Goal: Register for event/course

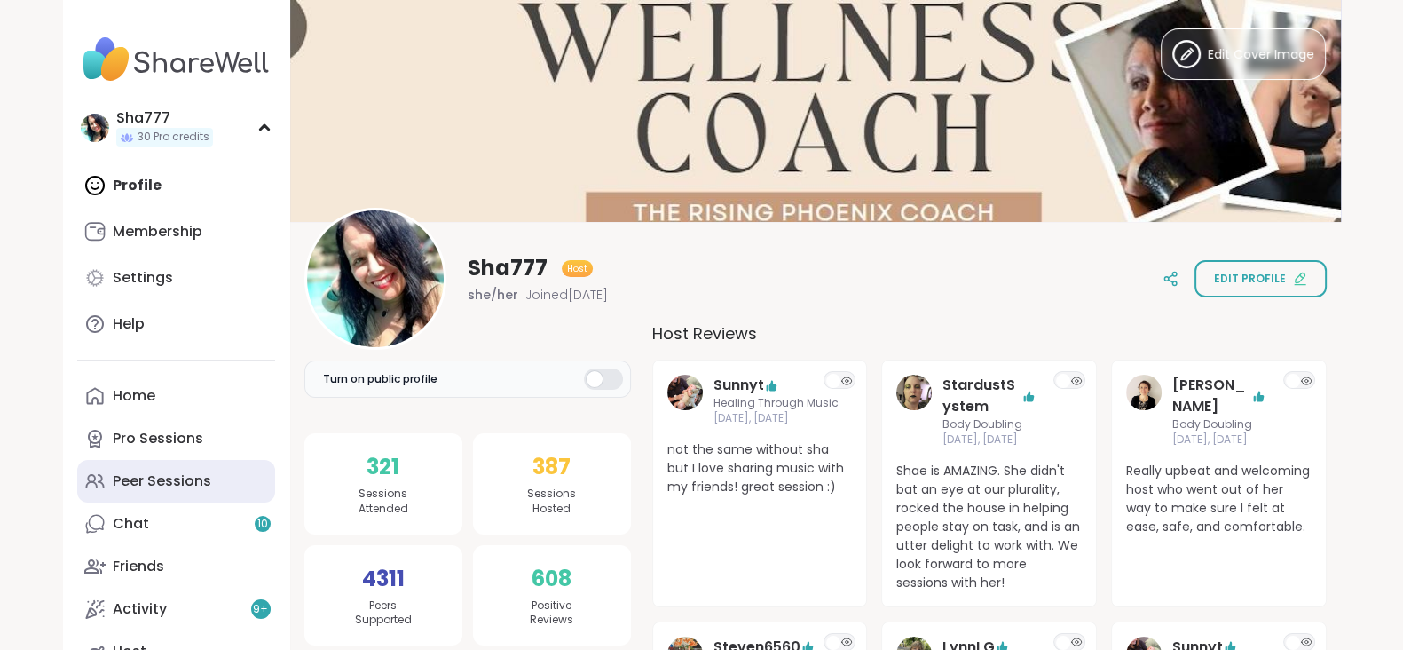
click at [206, 474] on div "Peer Sessions" at bounding box center [162, 481] width 98 height 20
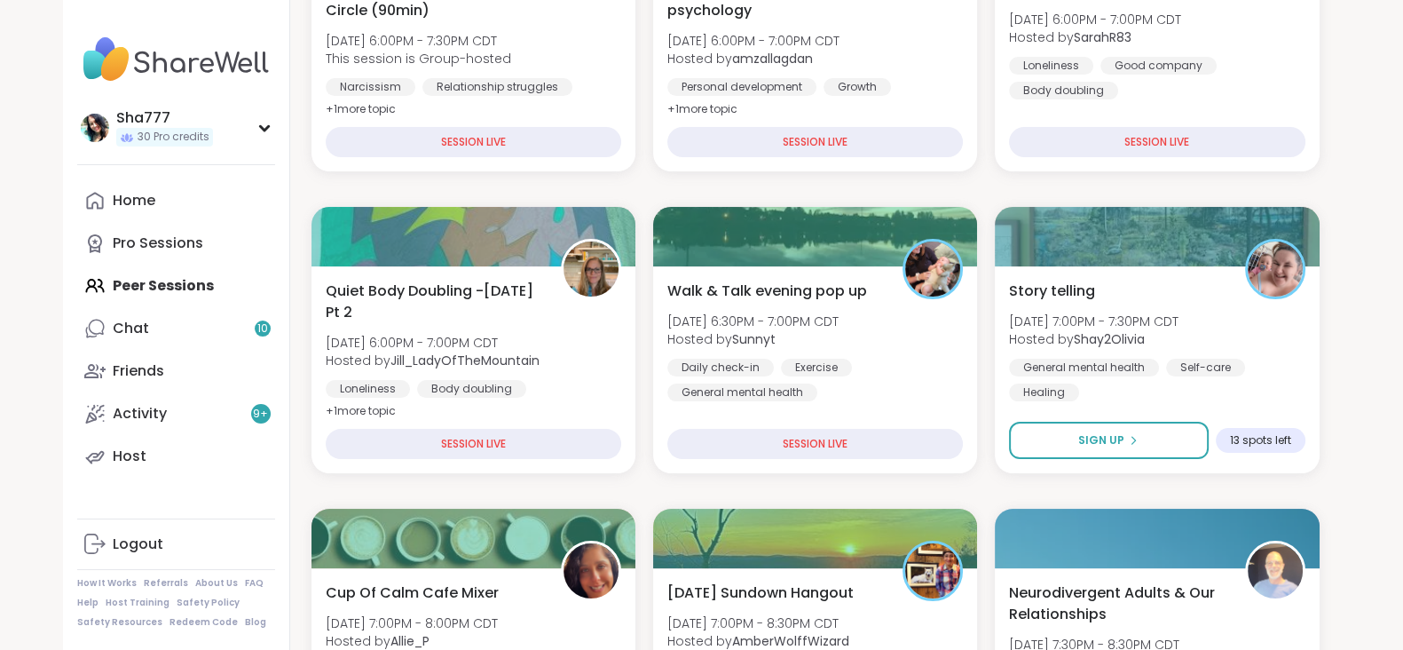
scroll to position [440, 0]
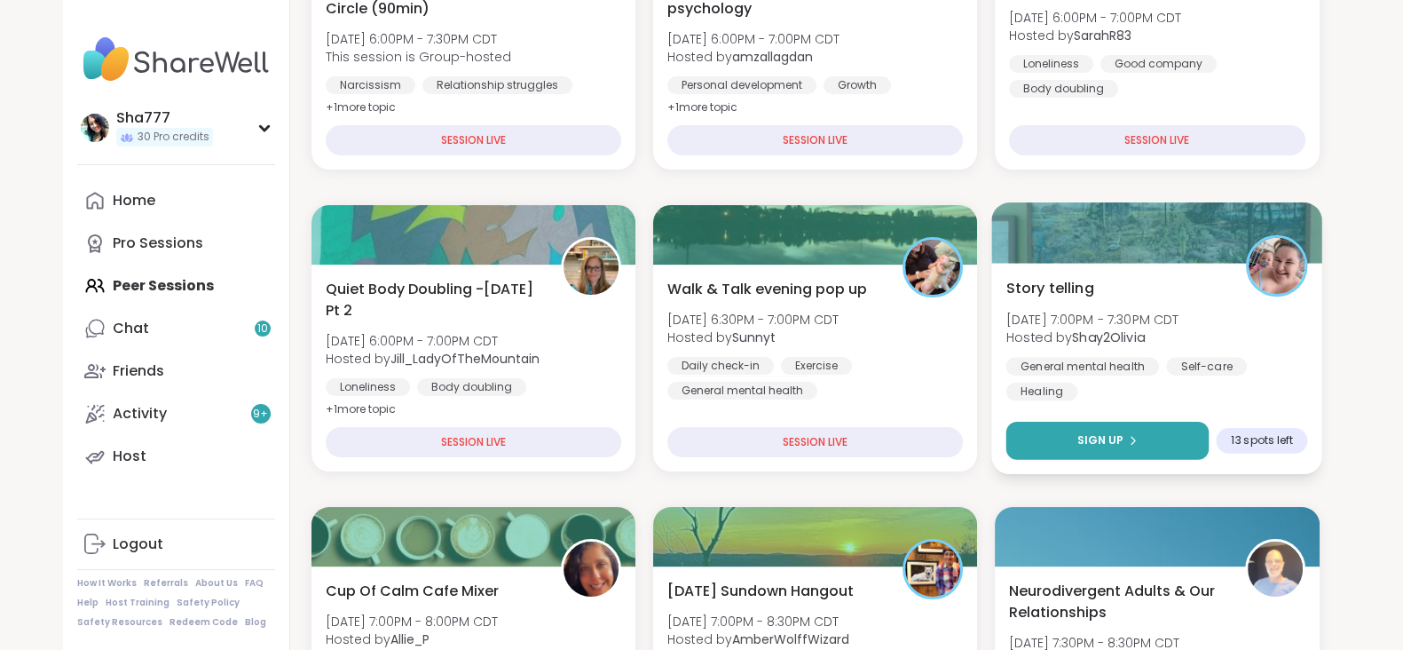
click at [1085, 437] on span "Sign Up" at bounding box center [1100, 440] width 47 height 16
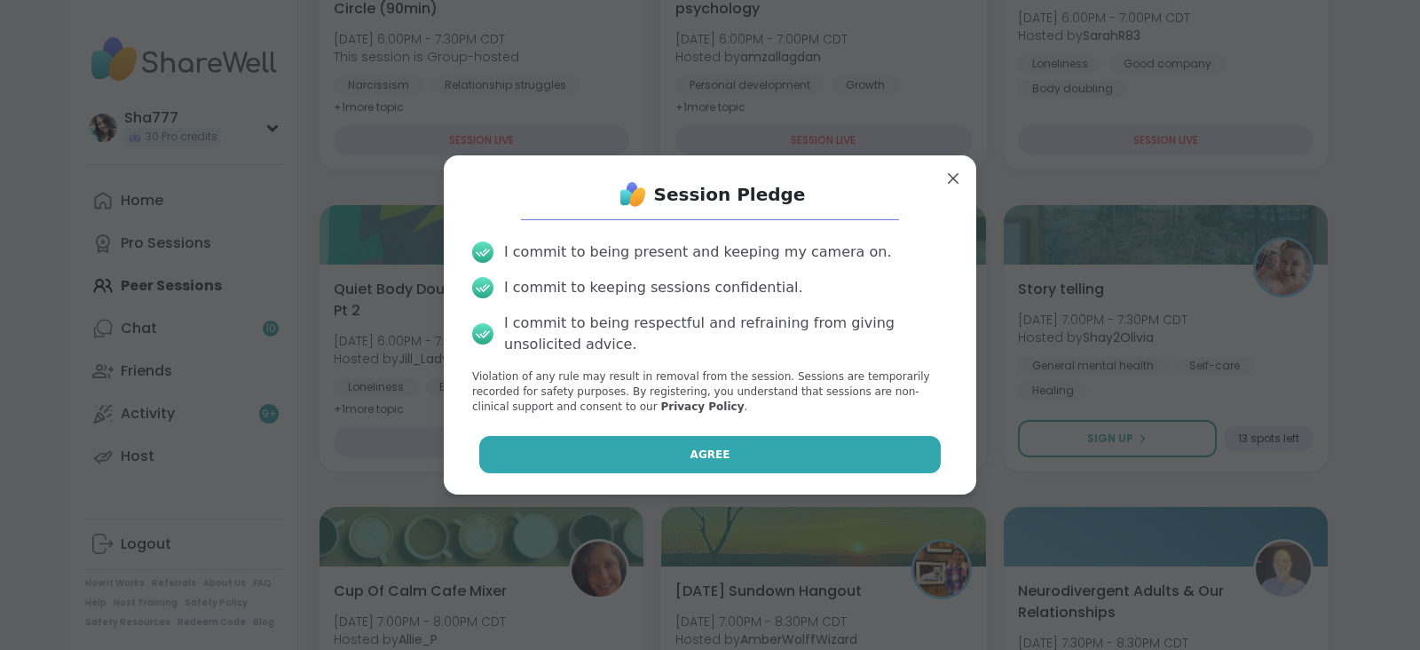
click at [836, 454] on button "Agree" at bounding box center [710, 454] width 462 height 37
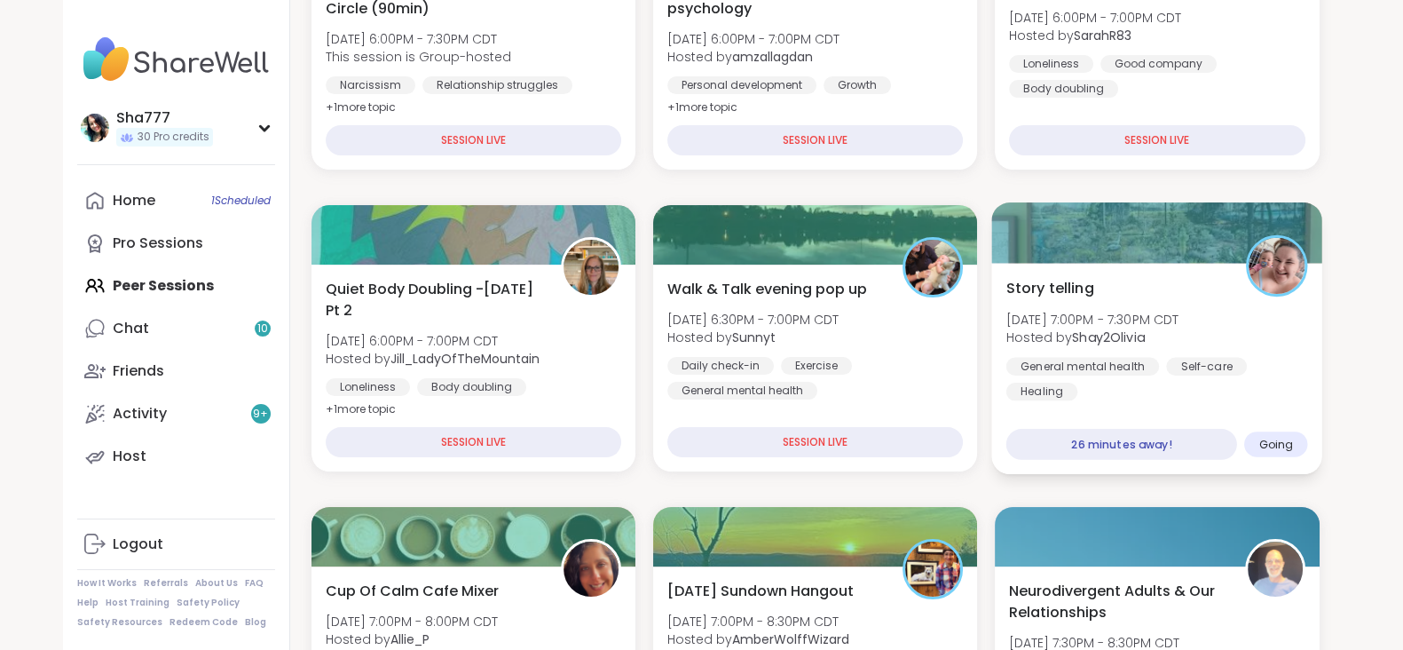
click at [1114, 277] on div "Story telling [PERSON_NAME][DATE] 7:00PM - 7:30PM CDT Hosted by Shay2Olivia Gen…" at bounding box center [1157, 338] width 302 height 123
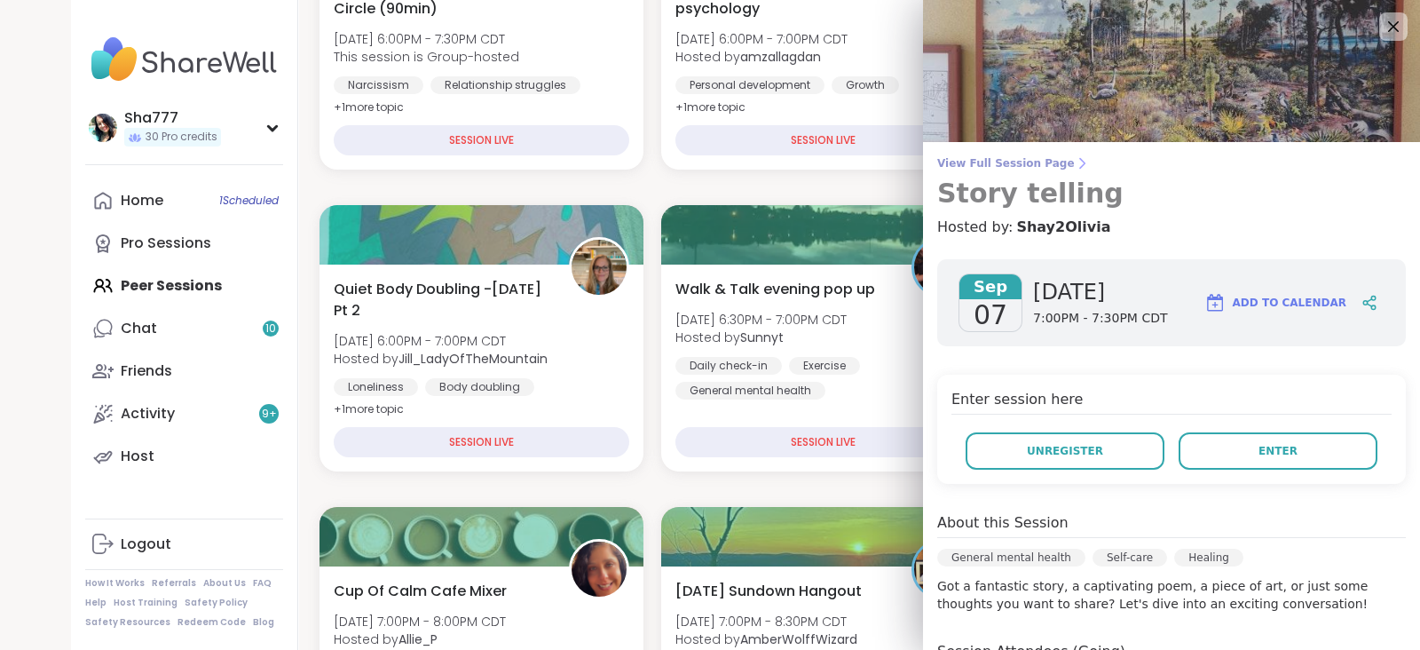
click at [1021, 158] on span "View Full Session Page" at bounding box center [1171, 163] width 469 height 14
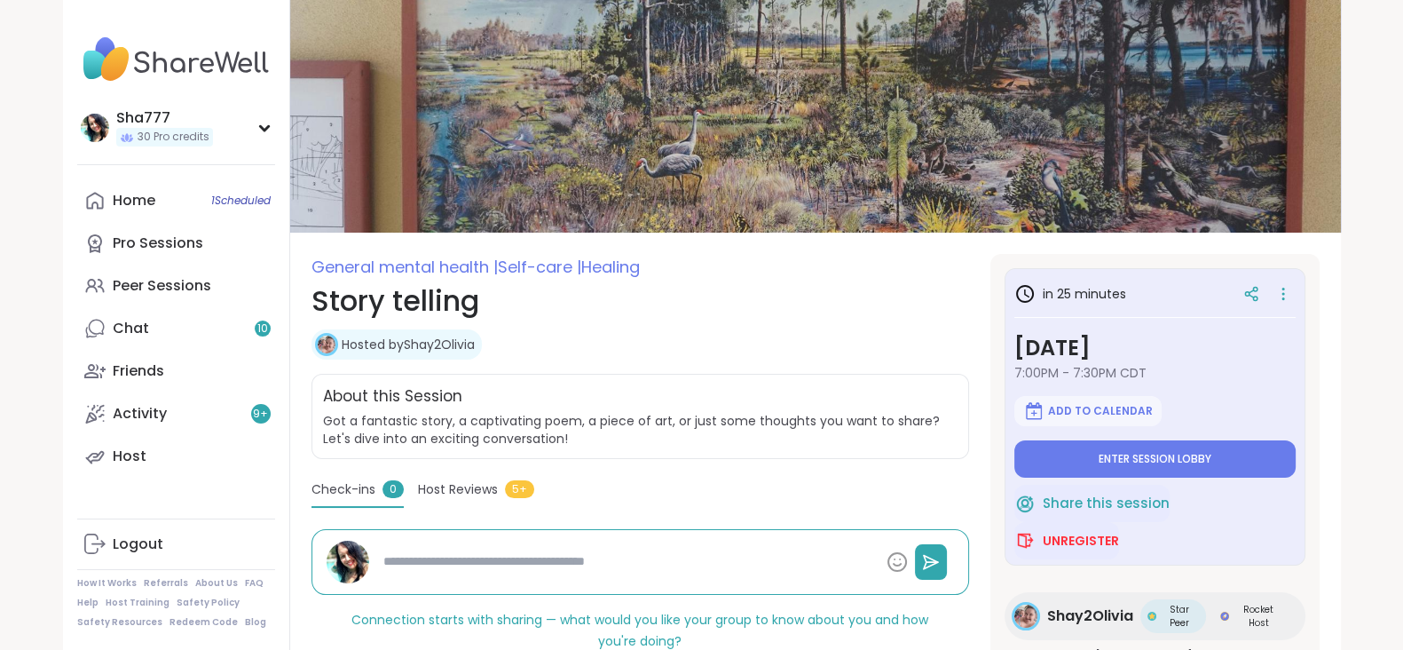
click at [982, 337] on section "General mental health | Self-care | Healing Story telling Hosted by Shay2Olivia…" at bounding box center [815, 565] width 1051 height 623
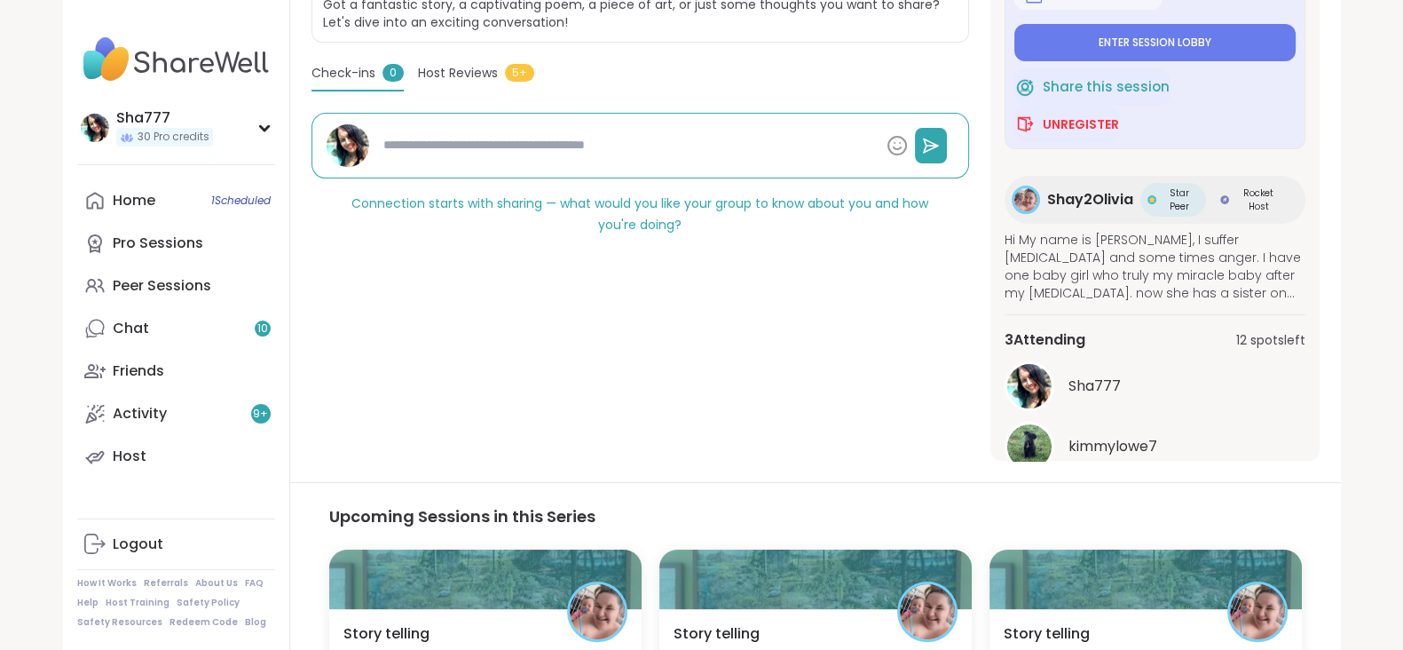
scroll to position [98, 0]
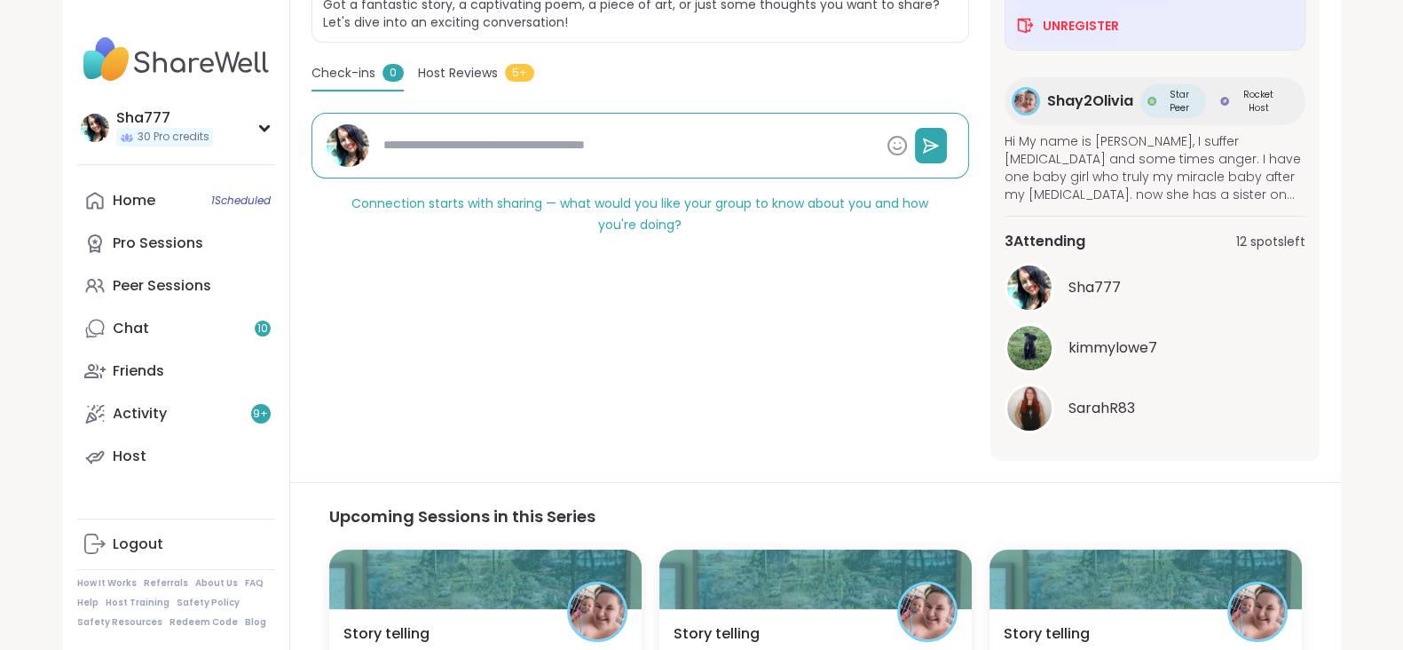
click at [949, 326] on div "General mental health | Self-care | Healing Story telling Hosted by Shay2Olivia…" at bounding box center [640, 149] width 658 height 623
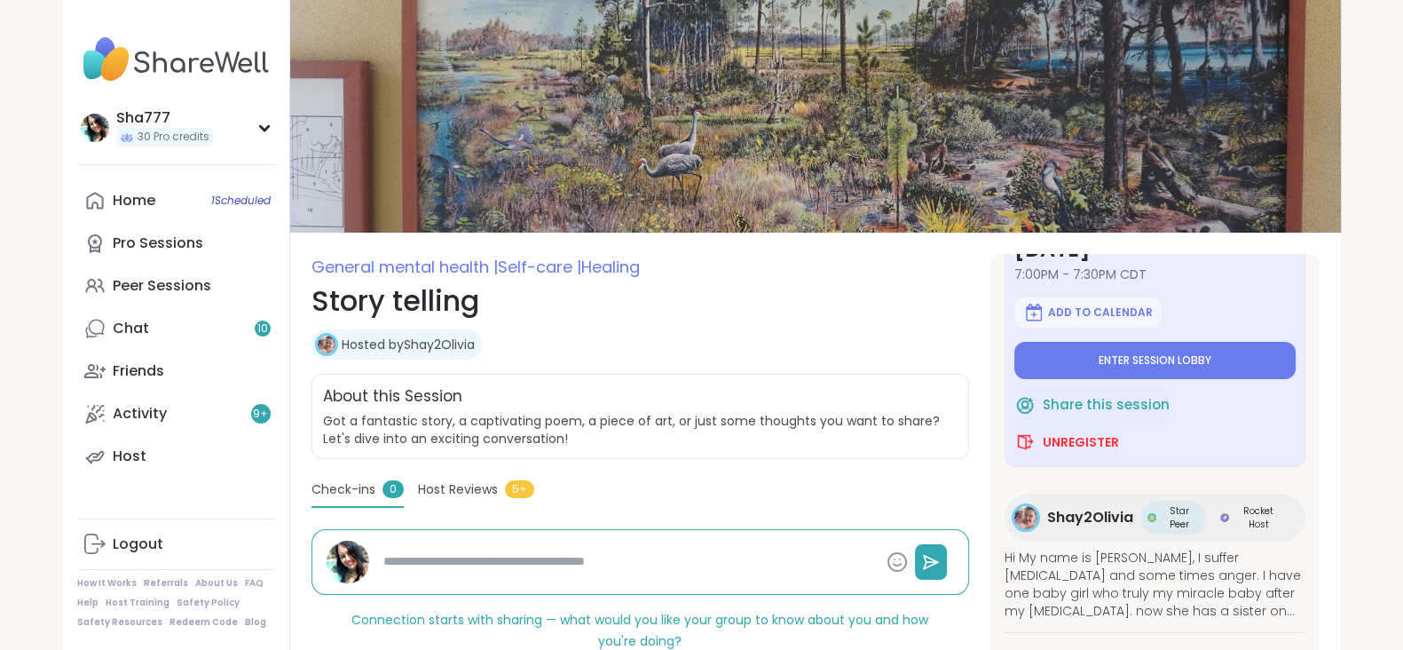
scroll to position [0, 0]
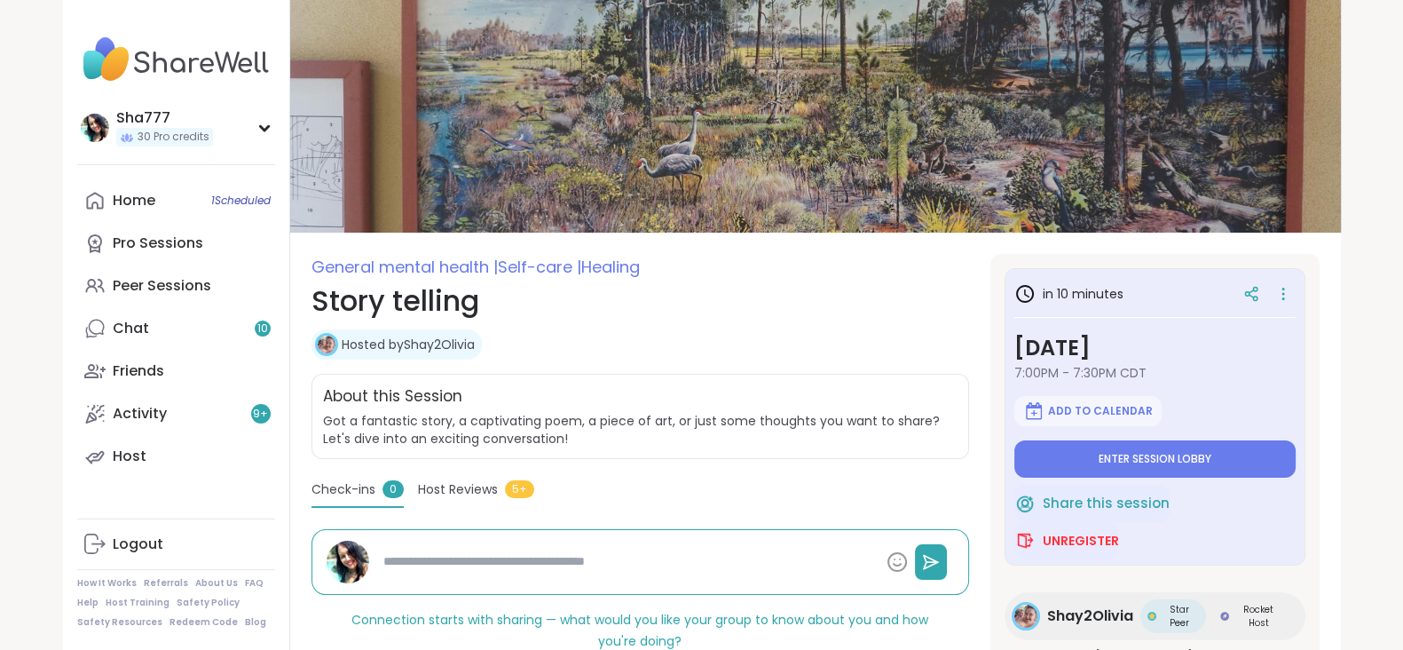
type textarea "*"
